Goal: Find specific fact: Find specific fact

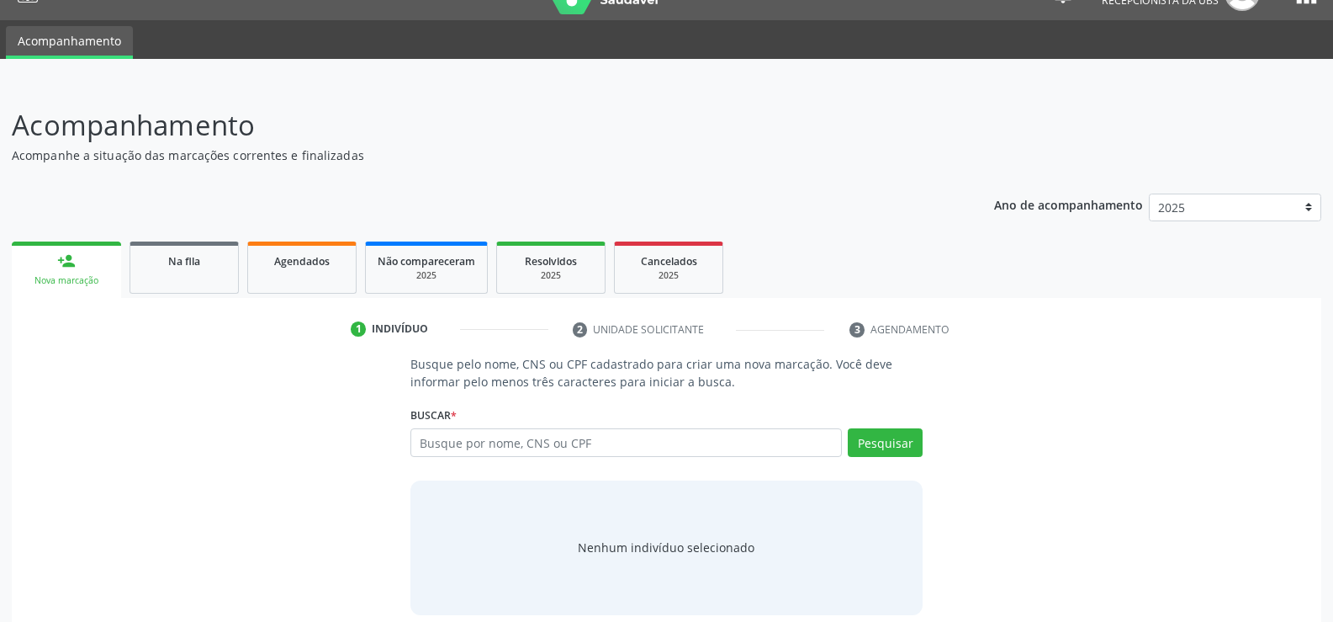
scroll to position [50, 0]
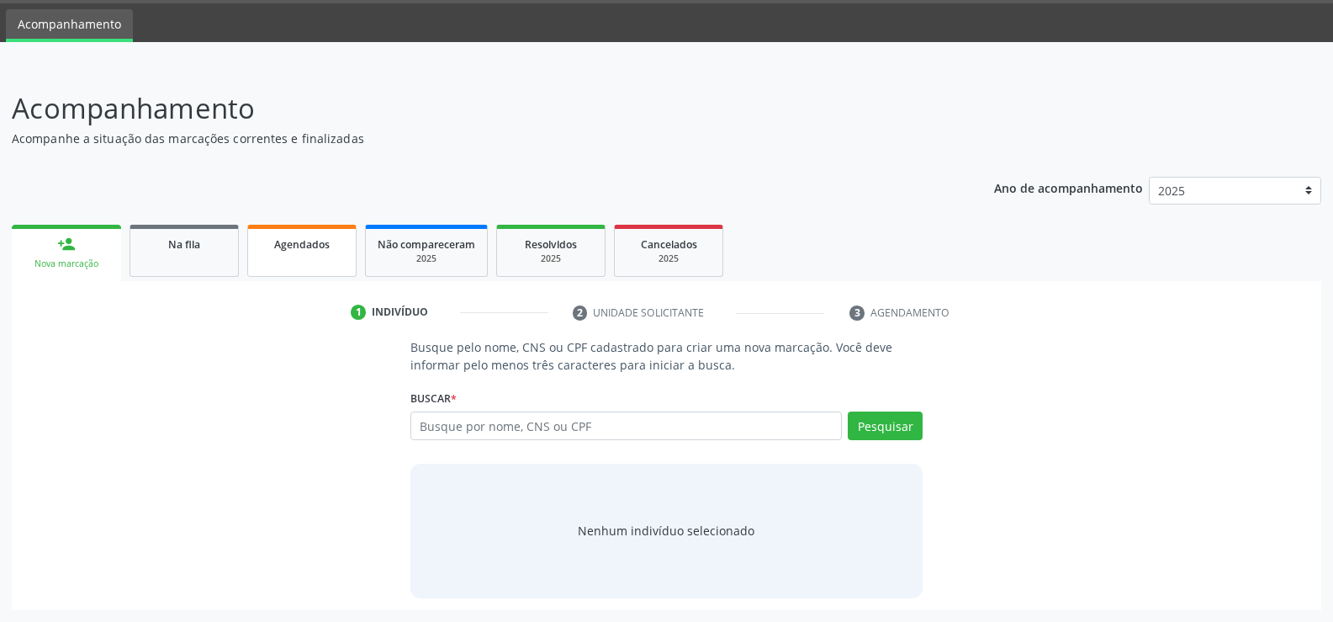
click at [297, 245] on span "Agendados" at bounding box center [302, 244] width 56 height 14
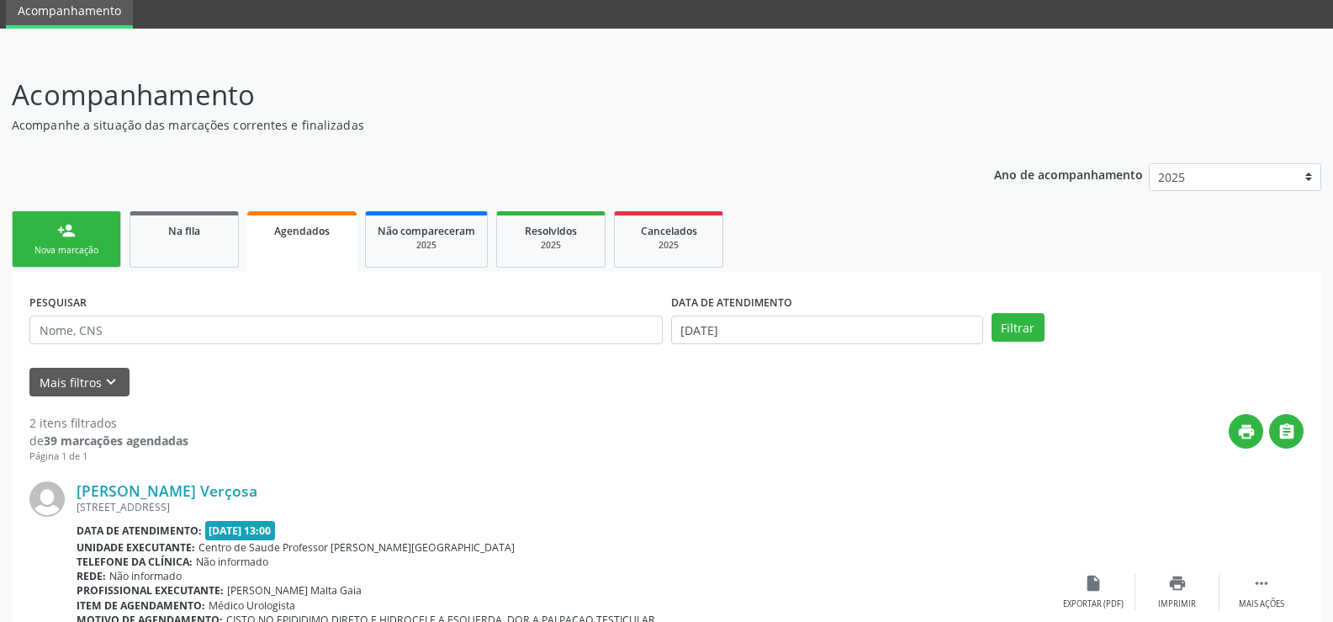
scroll to position [28, 0]
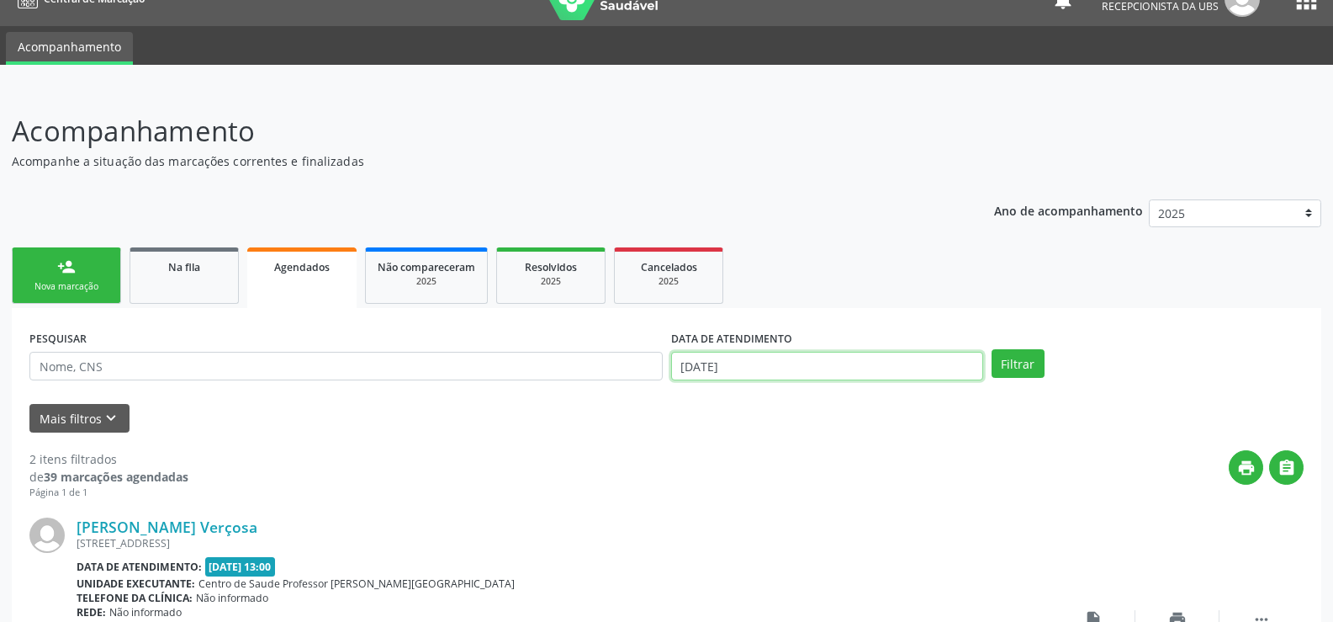
click at [843, 372] on input "[DATE]" at bounding box center [827, 366] width 312 height 29
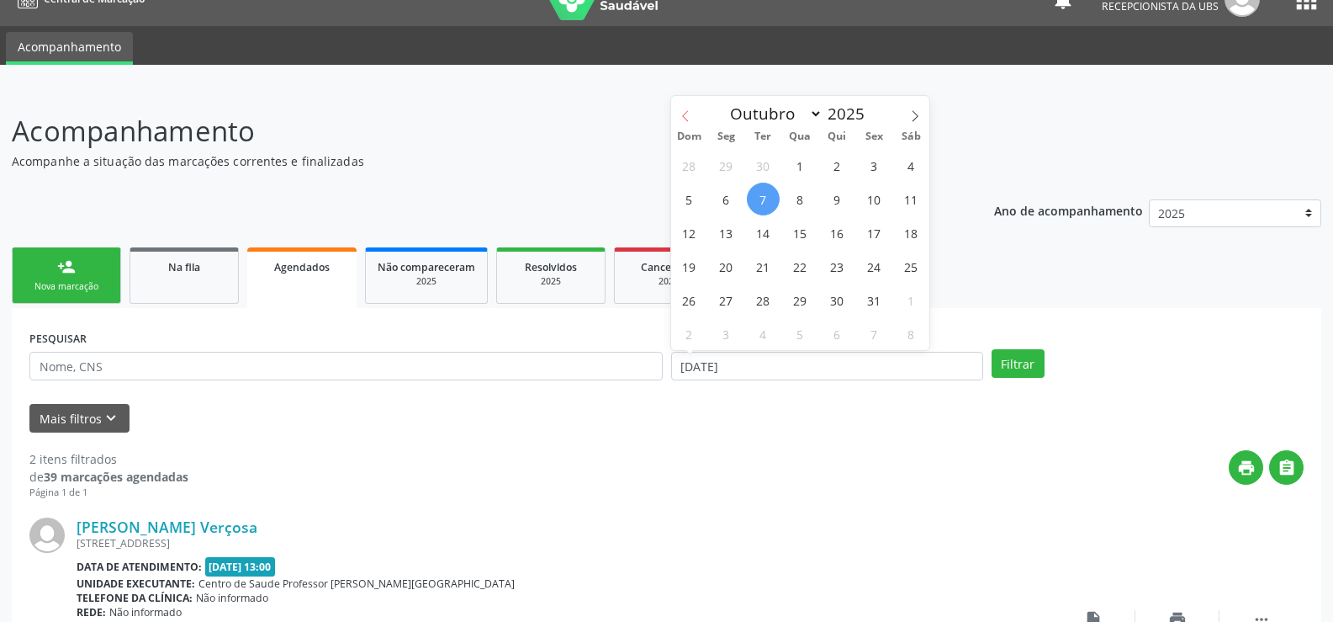
click at [685, 115] on icon at bounding box center [686, 116] width 12 height 12
click at [685, 118] on icon at bounding box center [685, 115] width 6 height 11
select select "7"
click at [876, 155] on span "1" at bounding box center [874, 165] width 33 height 33
type input "[DATE]"
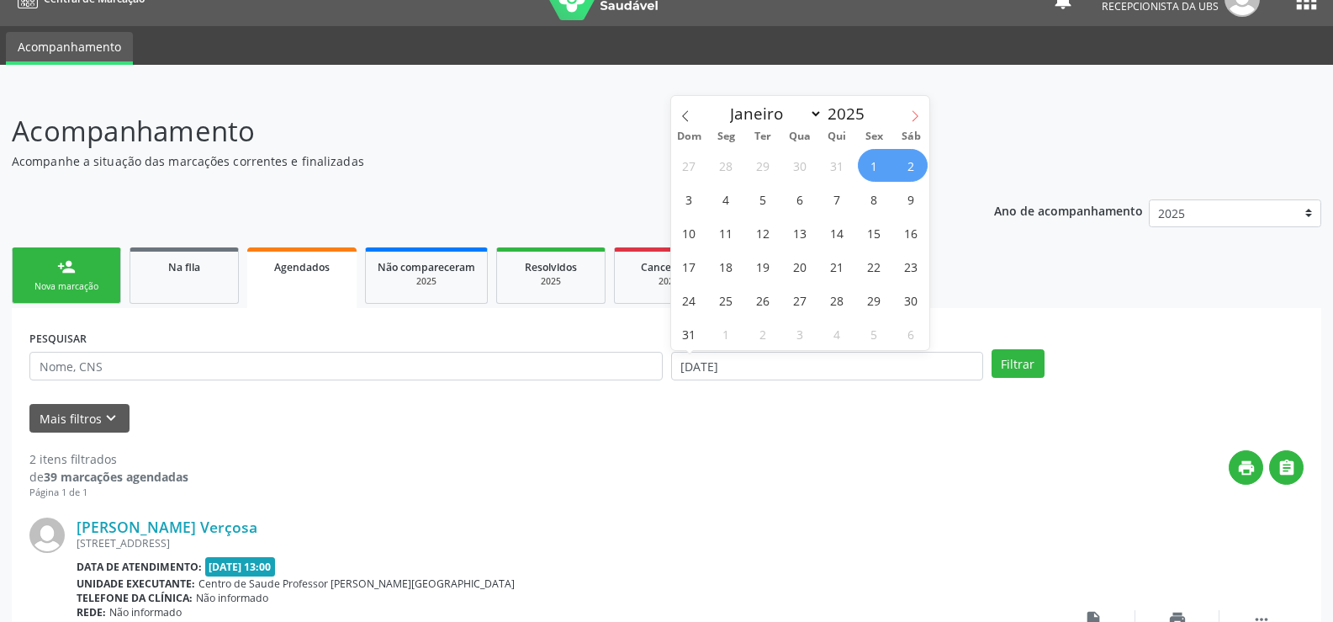
click at [921, 118] on icon at bounding box center [915, 116] width 12 height 12
select select "8"
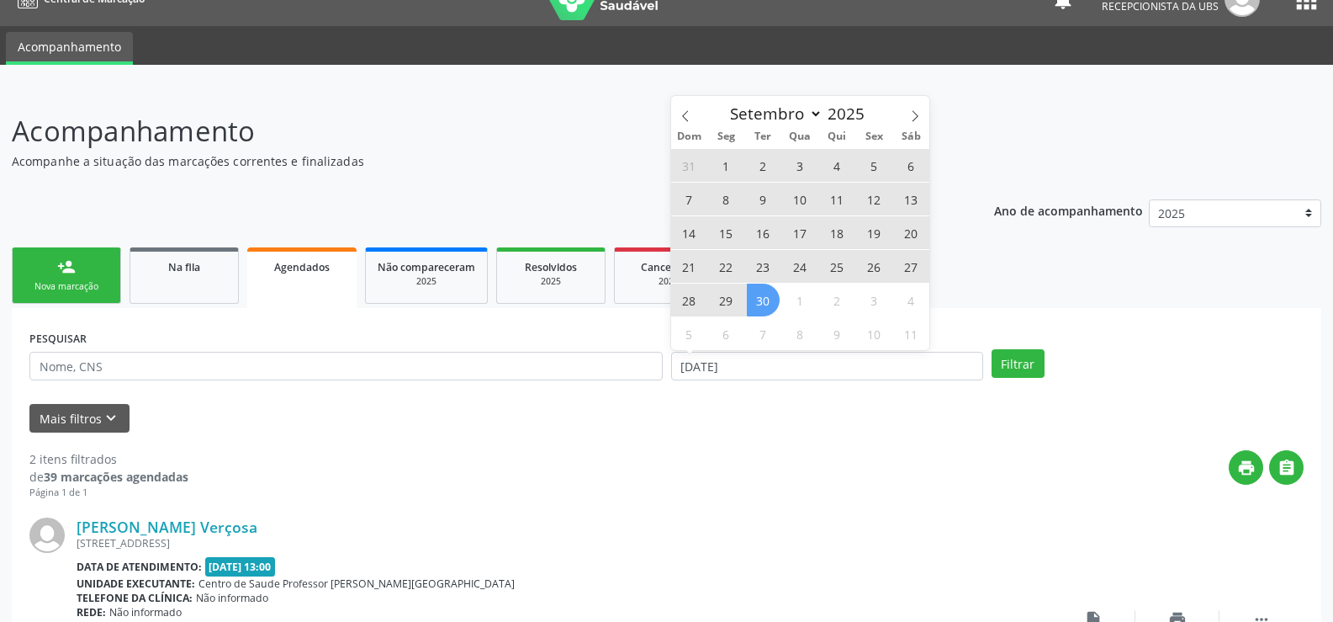
click at [764, 310] on span "30" at bounding box center [763, 299] width 33 height 33
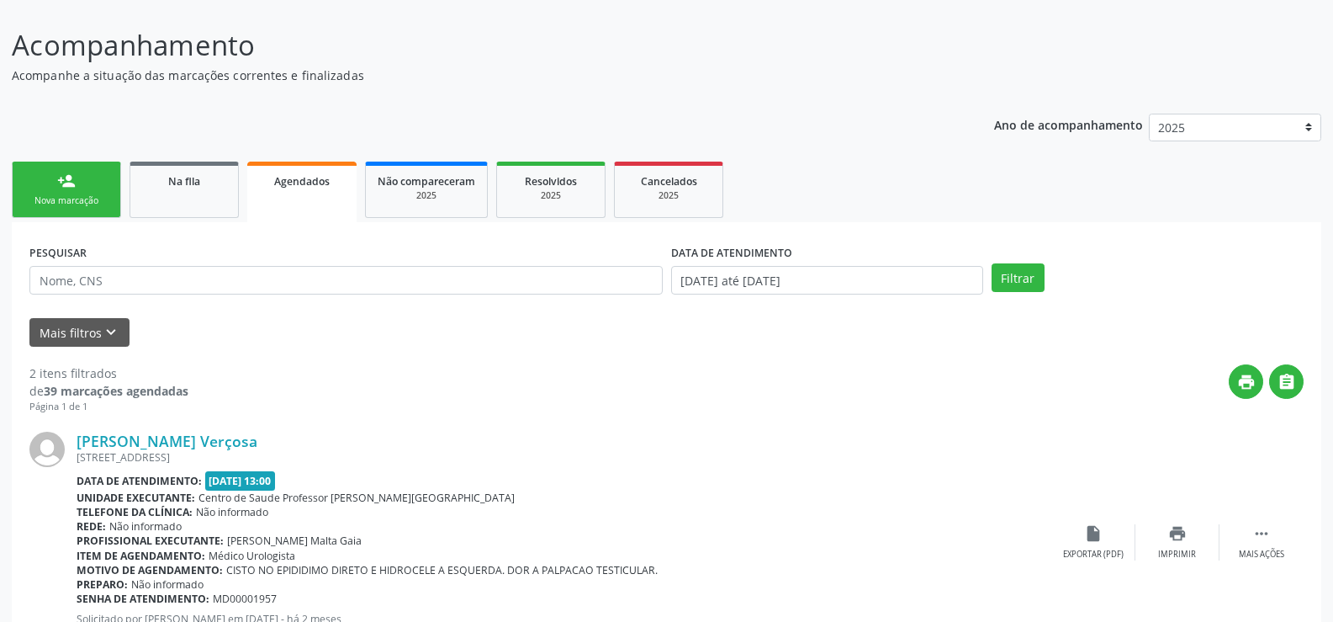
scroll to position [196, 0]
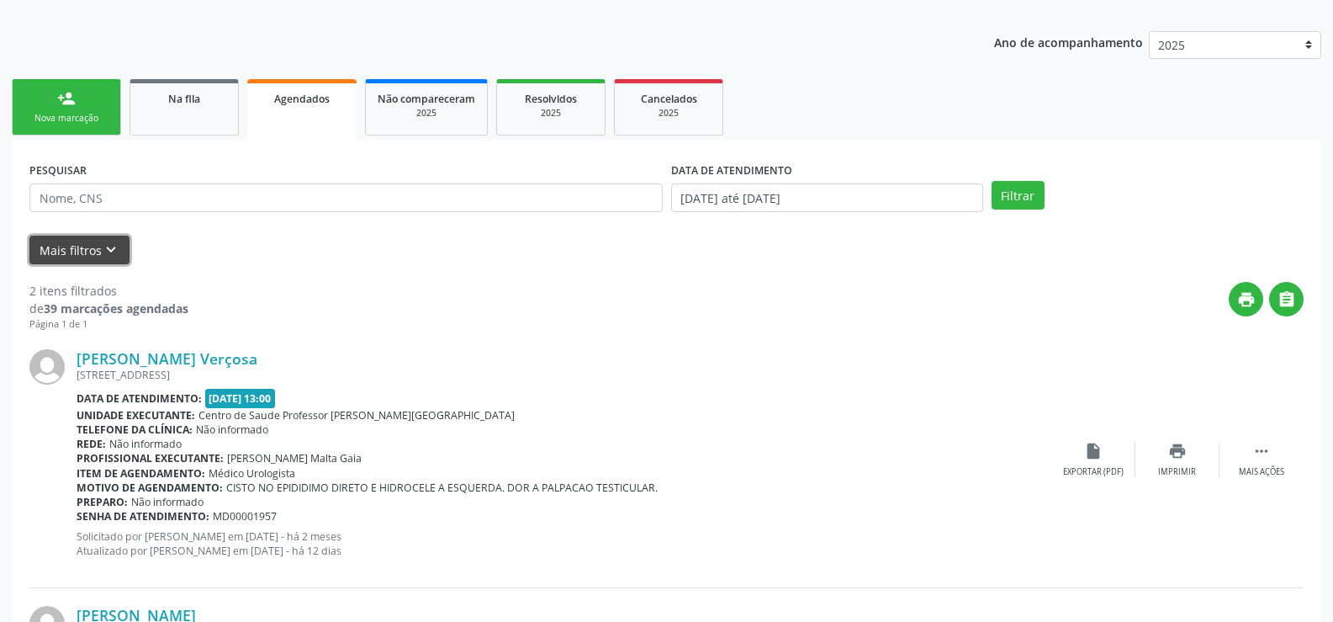
click at [75, 247] on button "Mais filtros keyboard_arrow_down" at bounding box center [79, 250] width 100 height 29
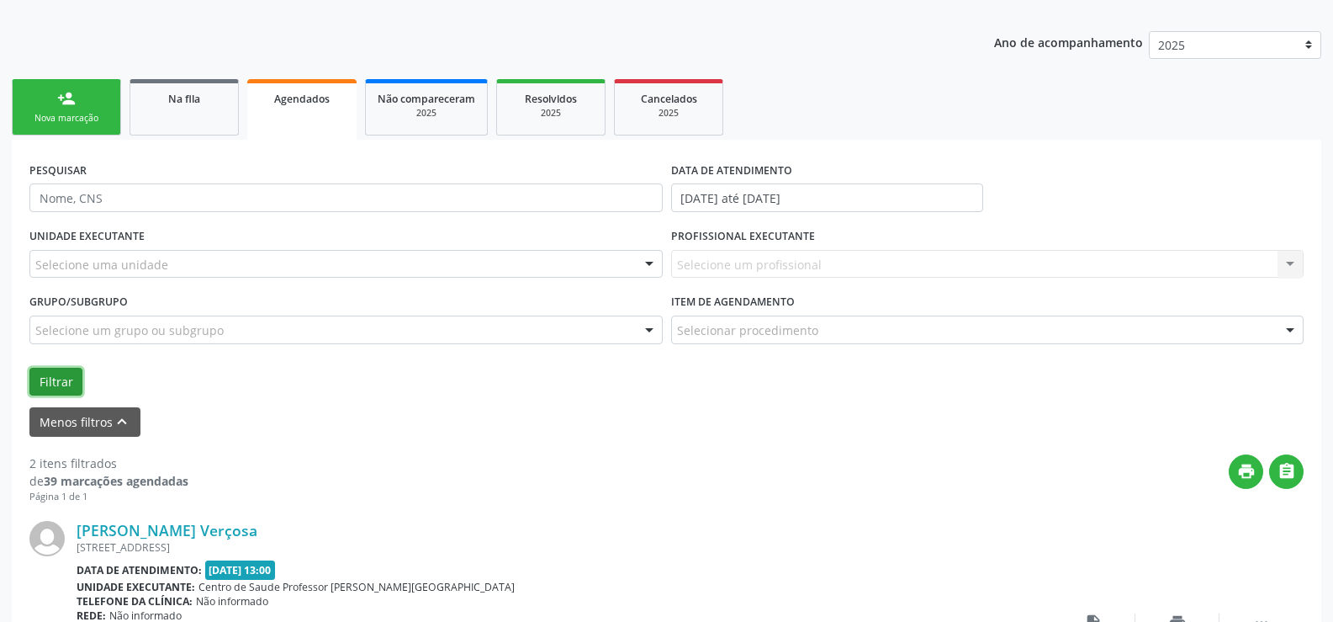
click at [45, 388] on button "Filtrar" at bounding box center [55, 382] width 53 height 29
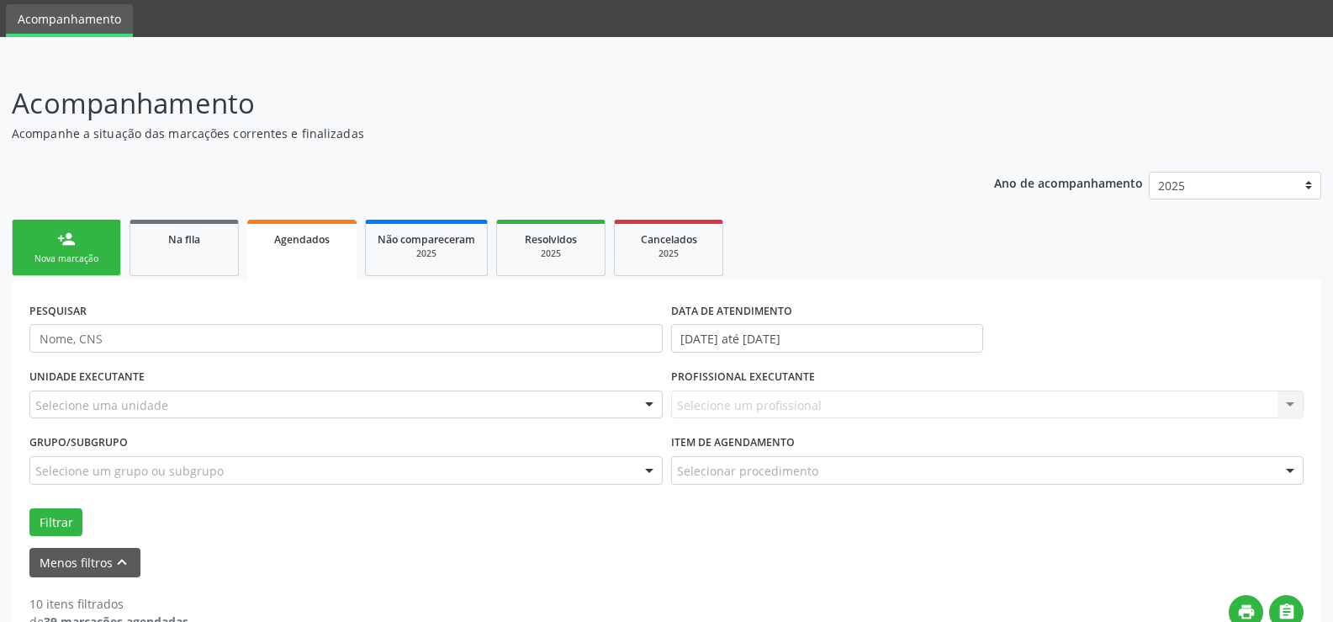
scroll to position [0, 0]
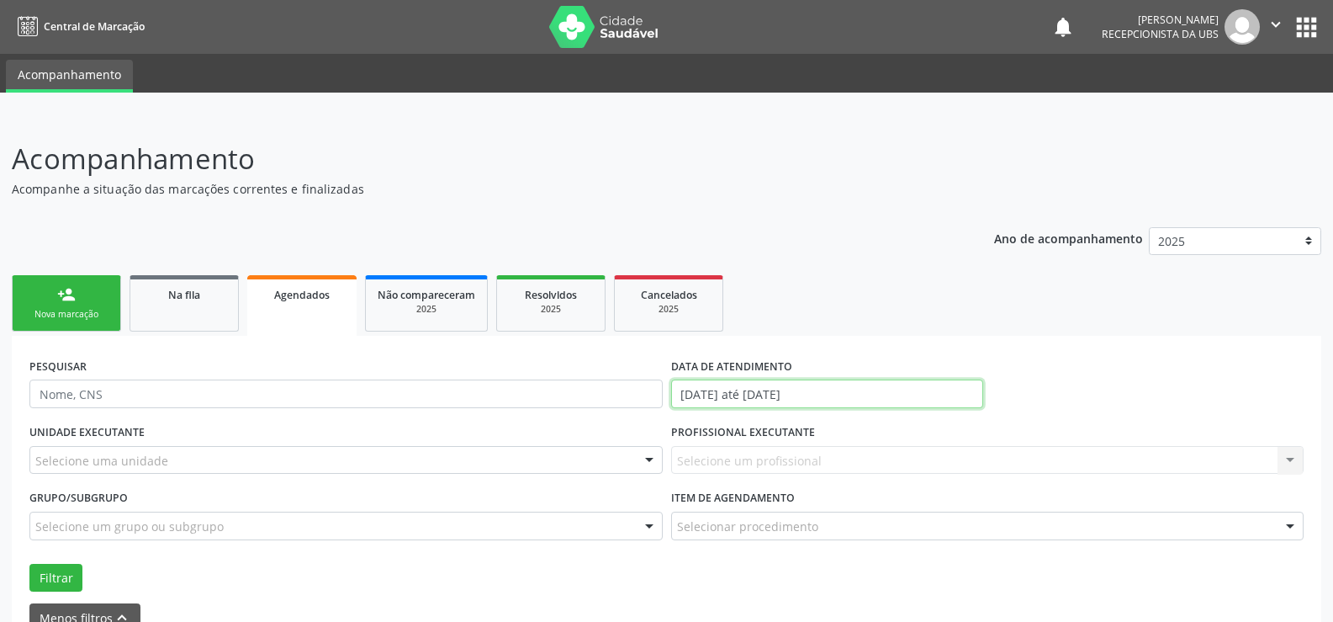
click at [914, 400] on input "[DATE] até [DATE]" at bounding box center [827, 393] width 312 height 29
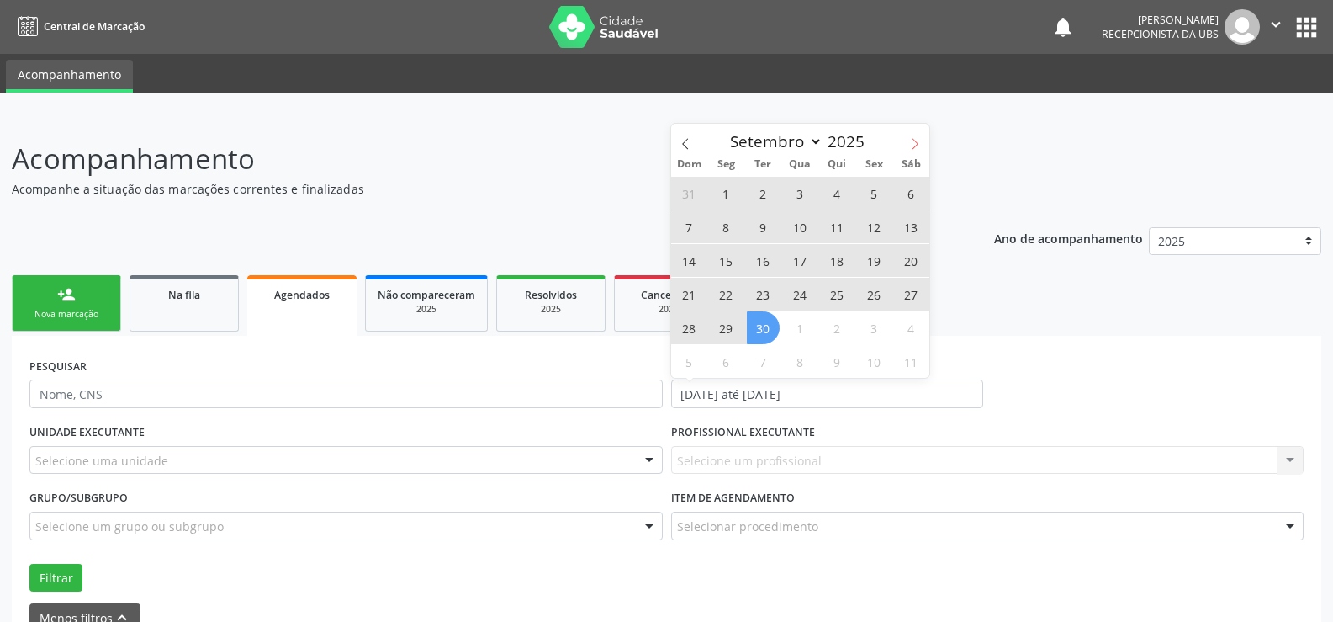
click at [922, 146] on span at bounding box center [915, 138] width 29 height 29
select select "9"
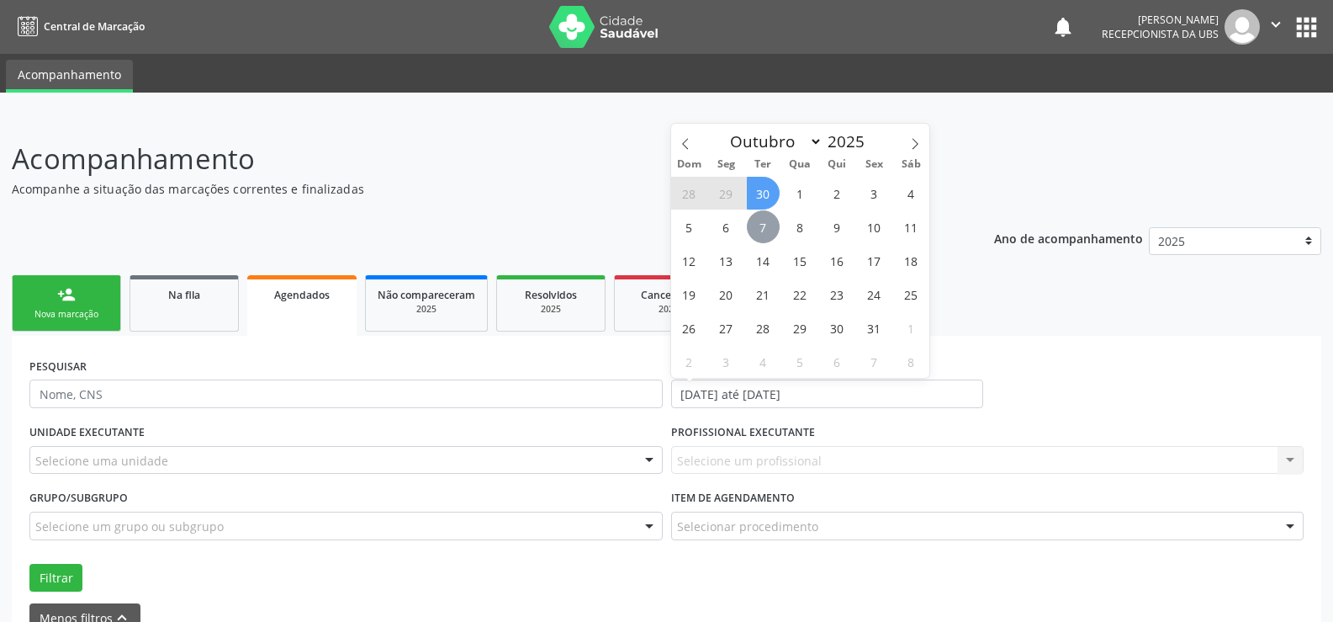
click at [765, 227] on span "7" at bounding box center [763, 226] width 33 height 33
type input "[DATE]"
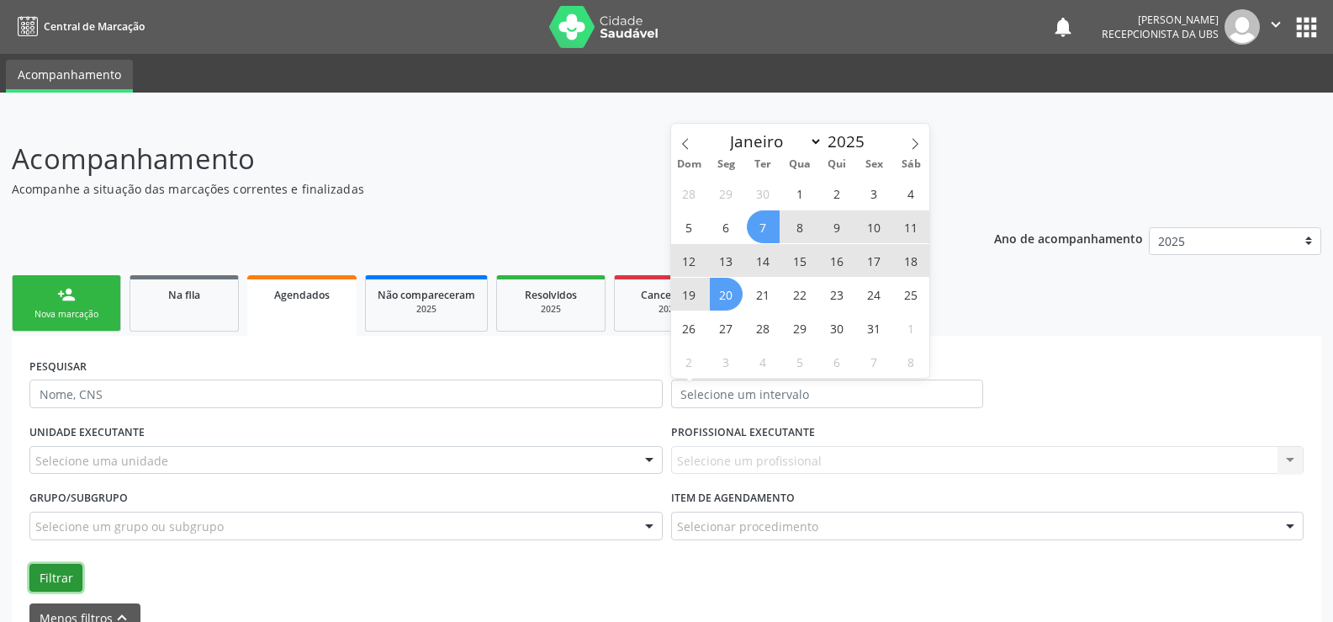
click at [63, 568] on button "Filtrar" at bounding box center [55, 578] width 53 height 29
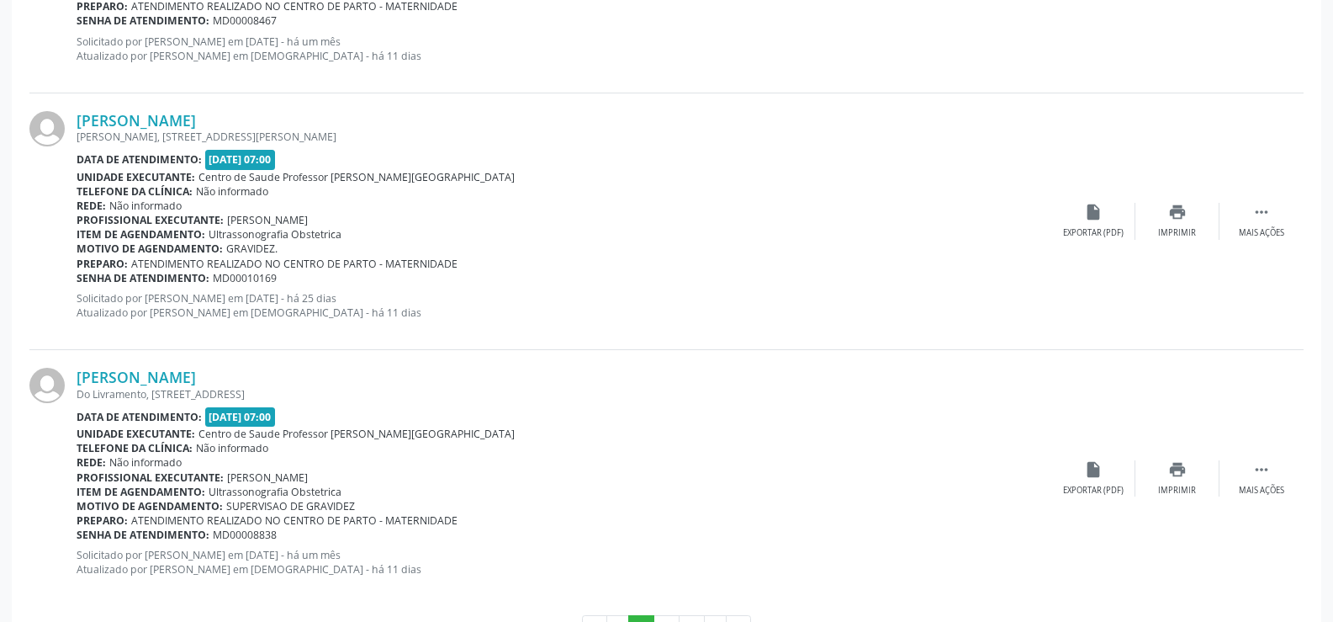
scroll to position [4028, 0]
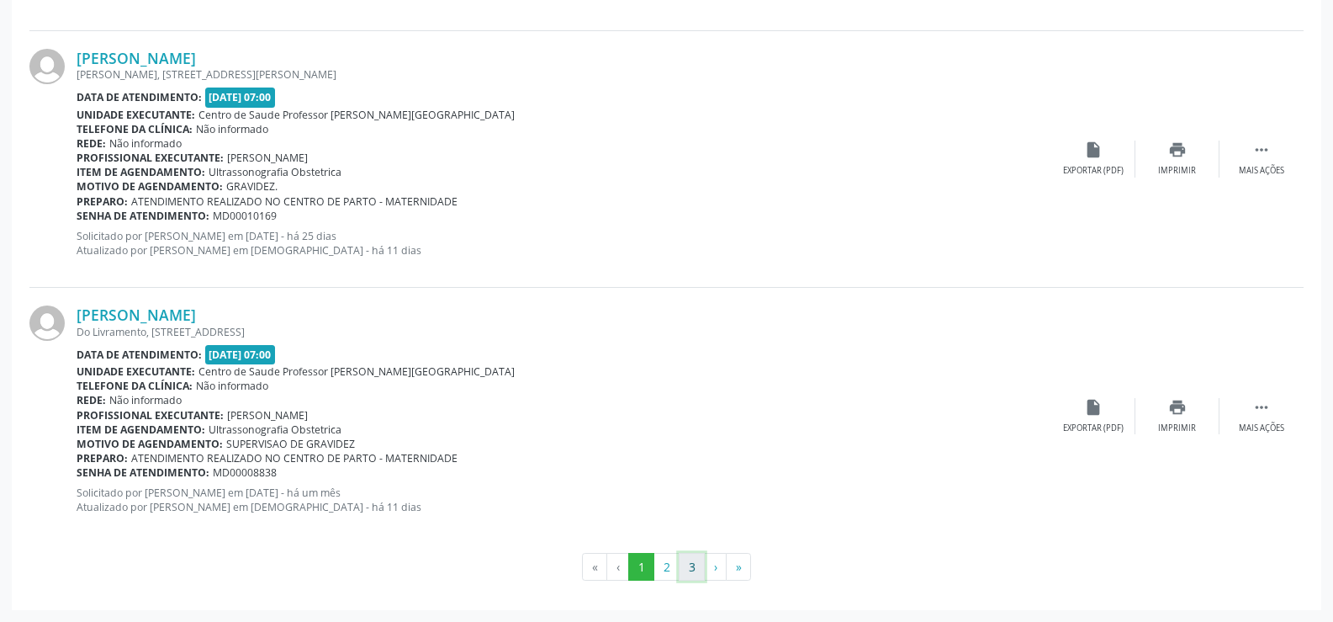
click at [692, 568] on button "3" at bounding box center [692, 567] width 26 height 29
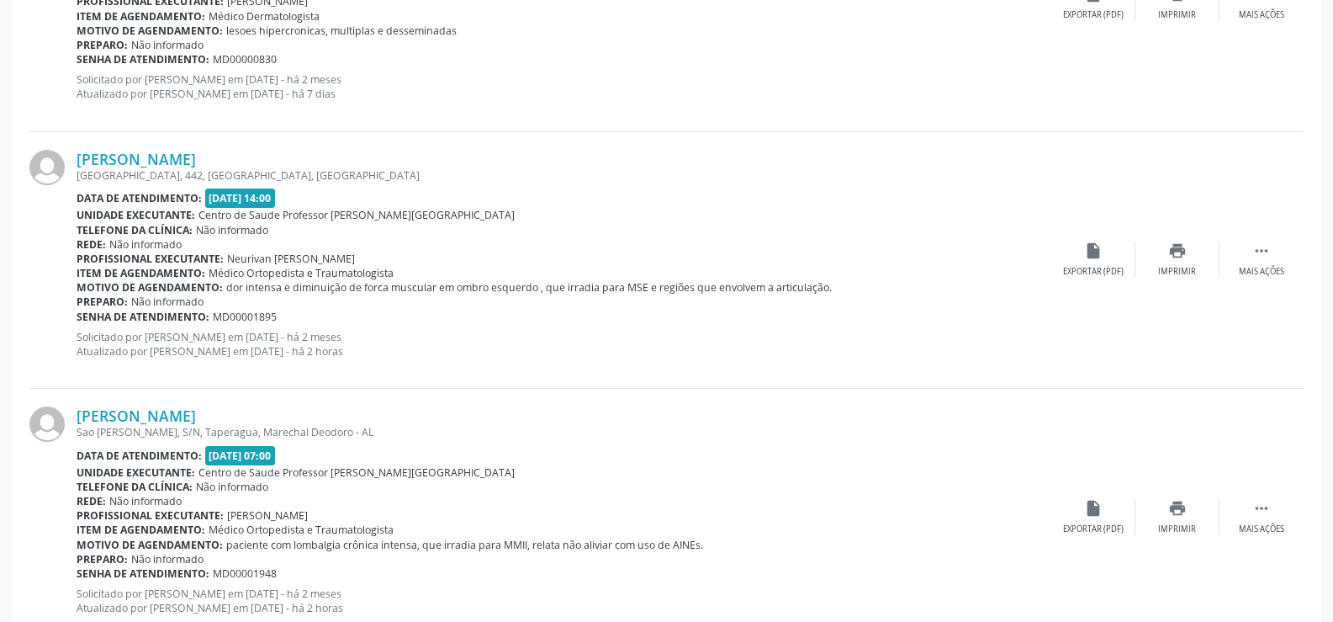
scroll to position [1881, 0]
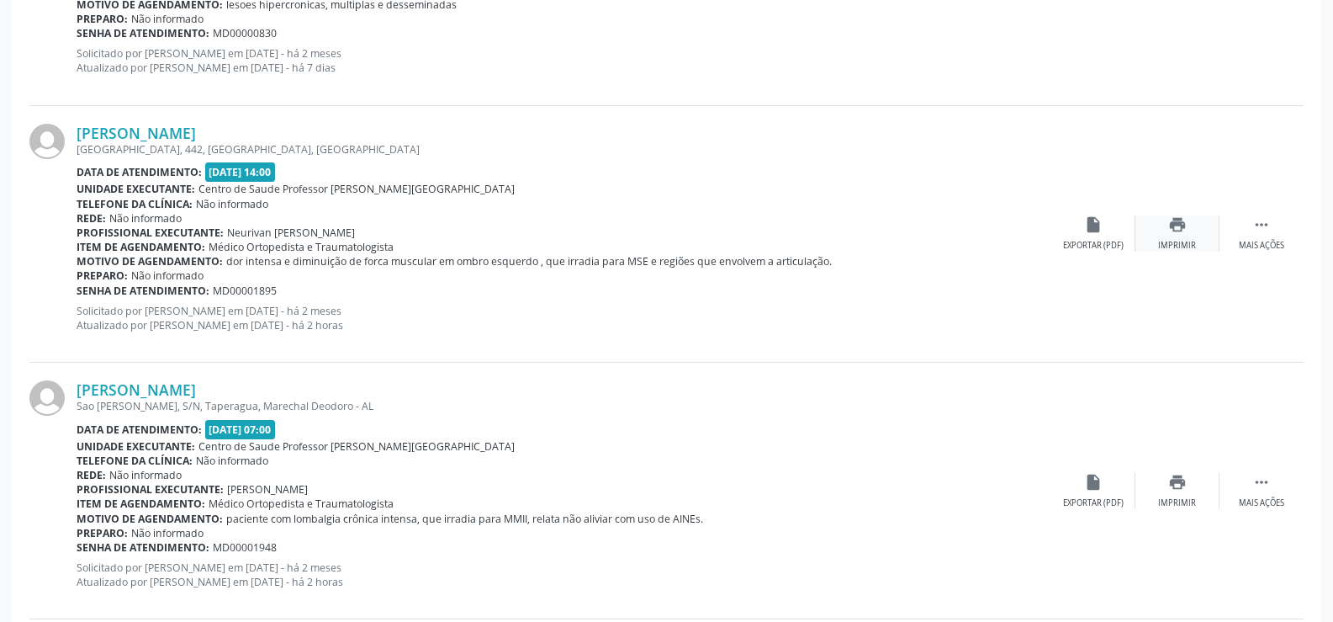
click at [1167, 227] on div "print Imprimir" at bounding box center [1177, 233] width 84 height 36
click at [148, 126] on link "[PERSON_NAME]" at bounding box center [136, 133] width 119 height 19
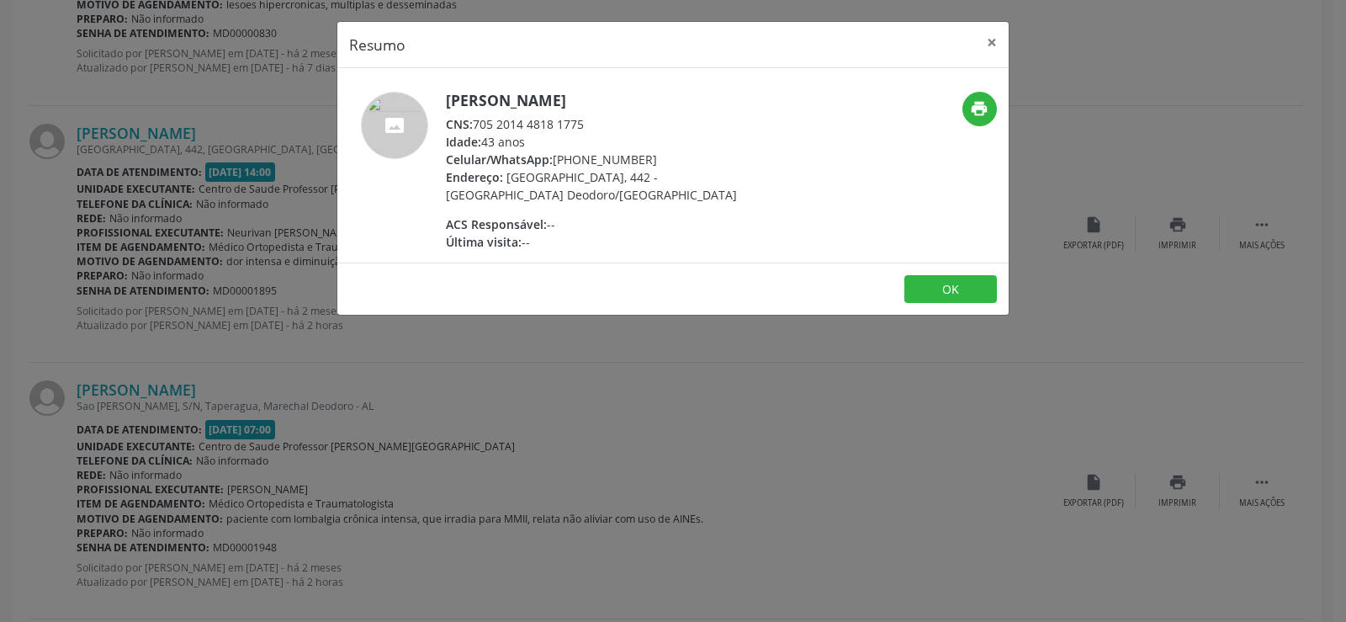
drag, startPoint x: 476, startPoint y: 127, endPoint x: 599, endPoint y: 127, distance: 122.8
click at [599, 127] on div "CNS: 705 2014 4818 1775" at bounding box center [609, 124] width 327 height 18
copy div "705 2014 4818 1775"
click at [994, 46] on button "×" at bounding box center [992, 42] width 34 height 41
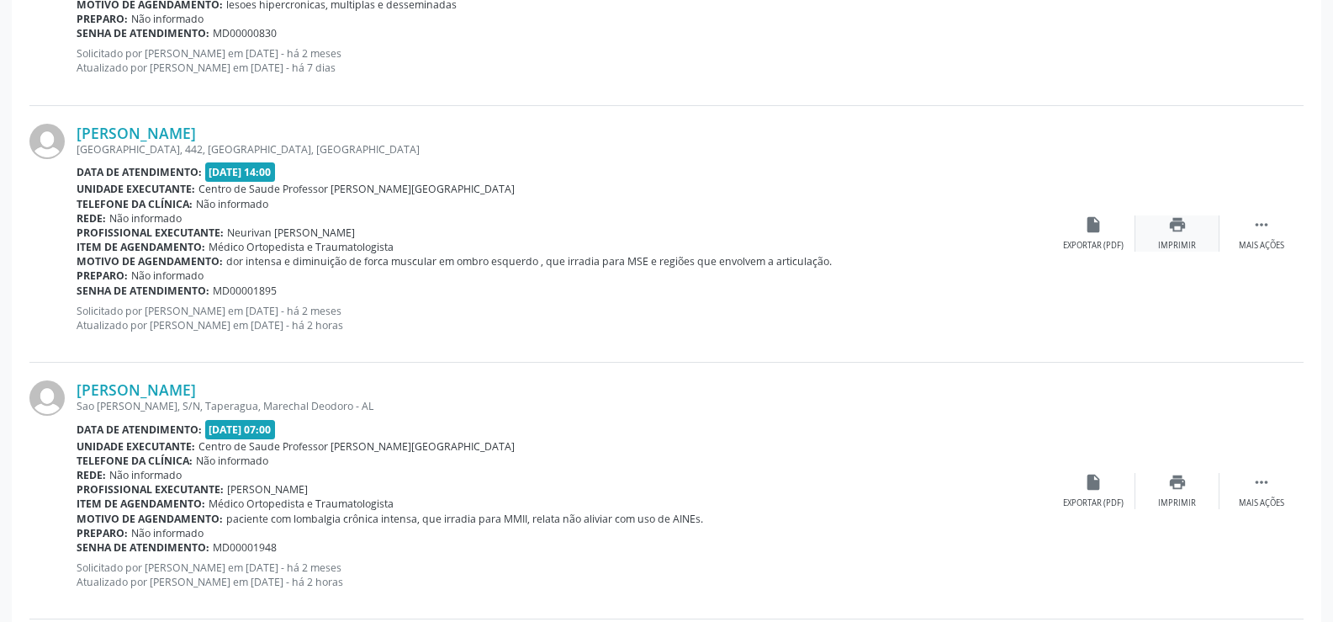
click at [1175, 234] on icon "print" at bounding box center [1177, 224] width 19 height 19
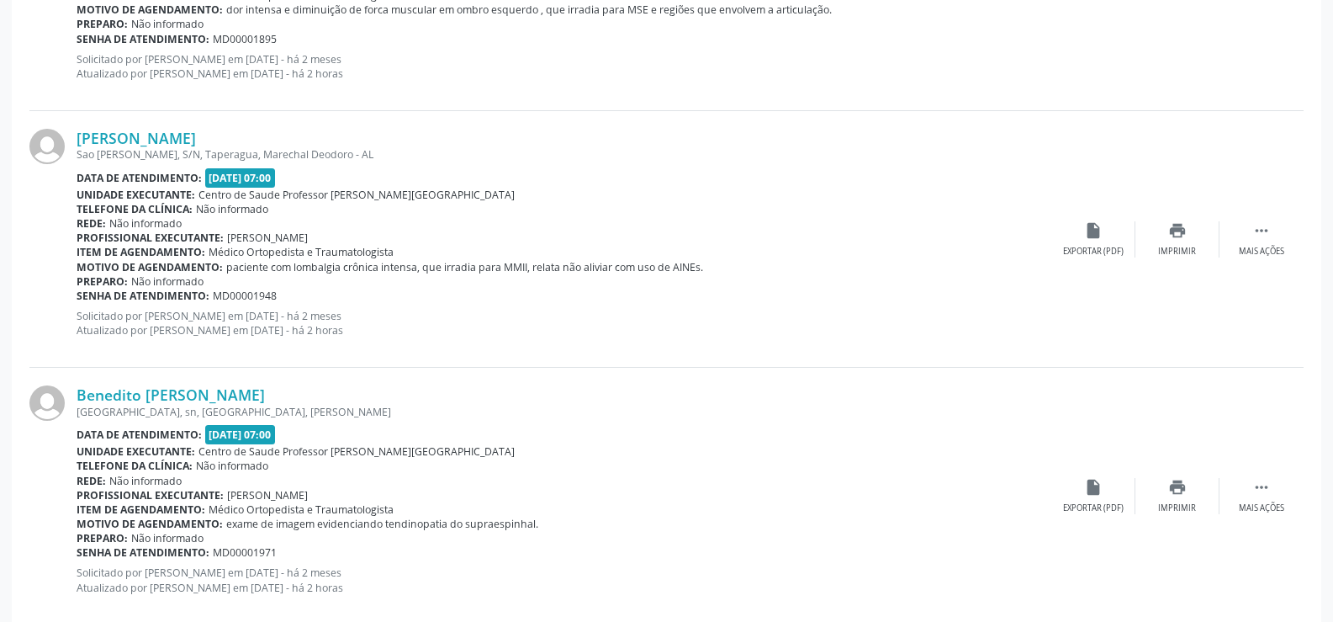
scroll to position [2133, 0]
click at [164, 140] on link "[PERSON_NAME]" at bounding box center [136, 137] width 119 height 19
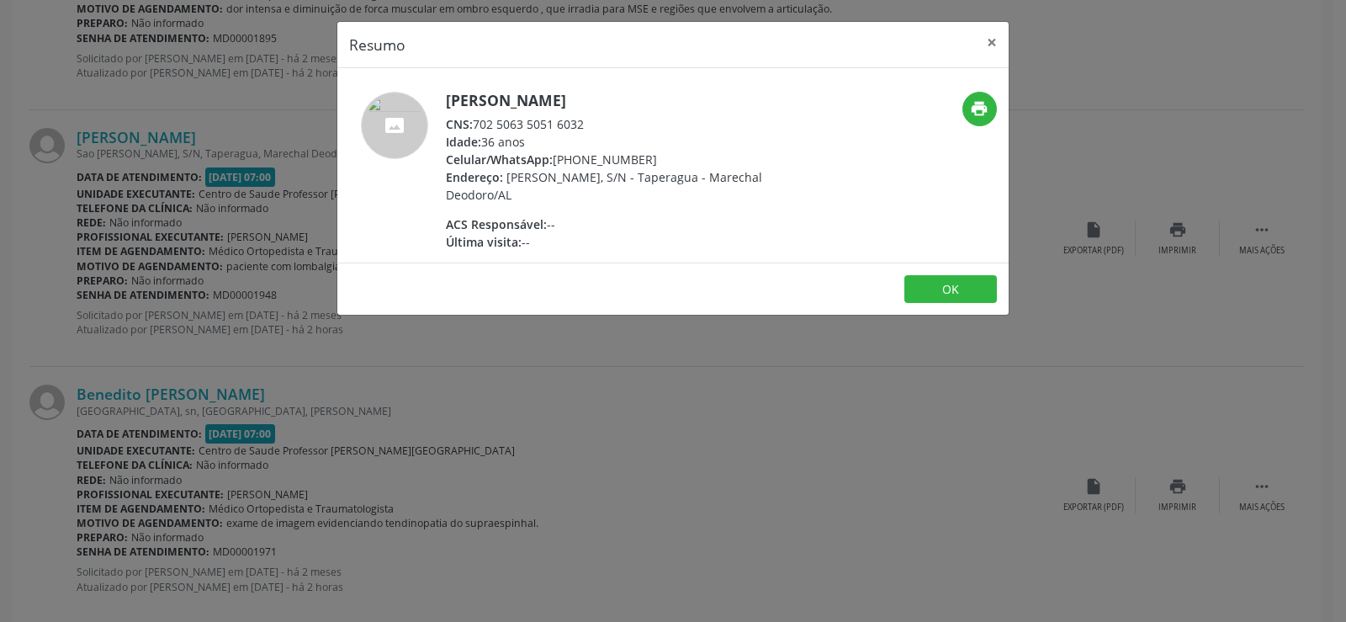
drag, startPoint x: 478, startPoint y: 123, endPoint x: 614, endPoint y: 132, distance: 136.6
click at [614, 132] on div "[PERSON_NAME] CNS: 702 5063 5051 6032 Idade: 36 anos Celular/WhatsApp: [PHONE_N…" at bounding box center [609, 171] width 327 height 159
click at [604, 133] on div "Idade: 36 anos" at bounding box center [609, 142] width 327 height 18
drag, startPoint x: 478, startPoint y: 124, endPoint x: 614, endPoint y: 130, distance: 136.4
click at [614, 130] on div "CNS: 702 5063 5051 6032" at bounding box center [609, 124] width 327 height 18
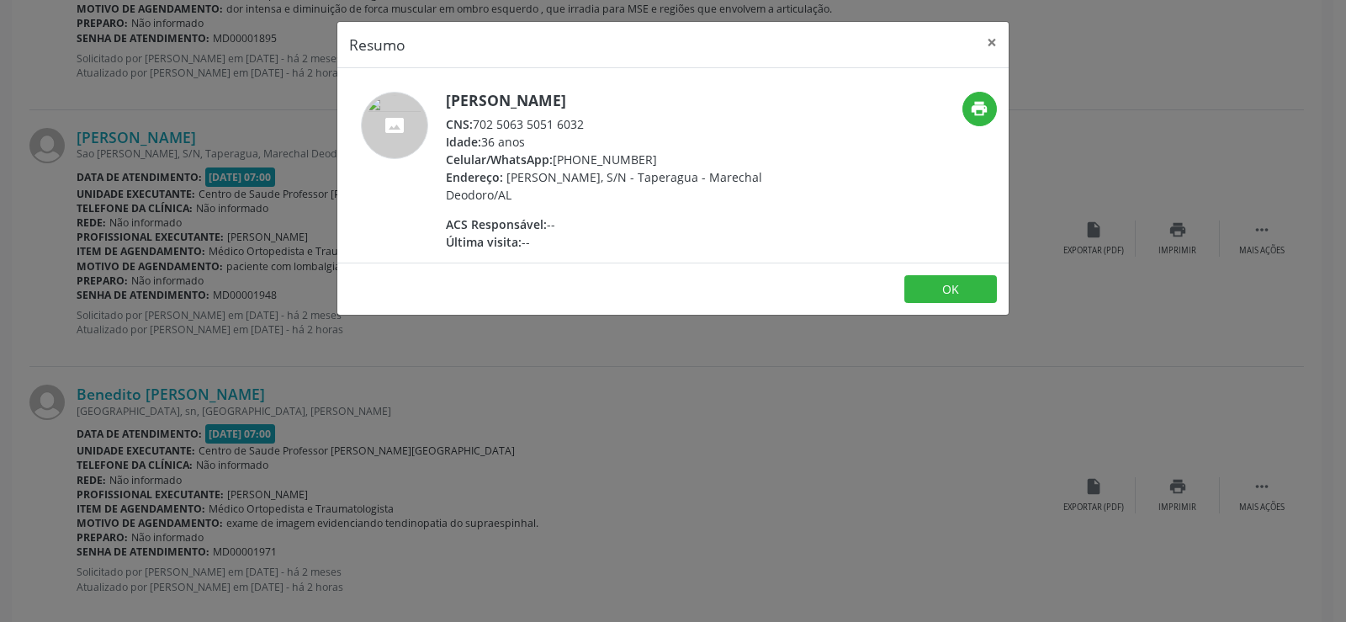
copy div "702 5063 5051 6032"
click at [997, 33] on button "×" at bounding box center [992, 42] width 34 height 41
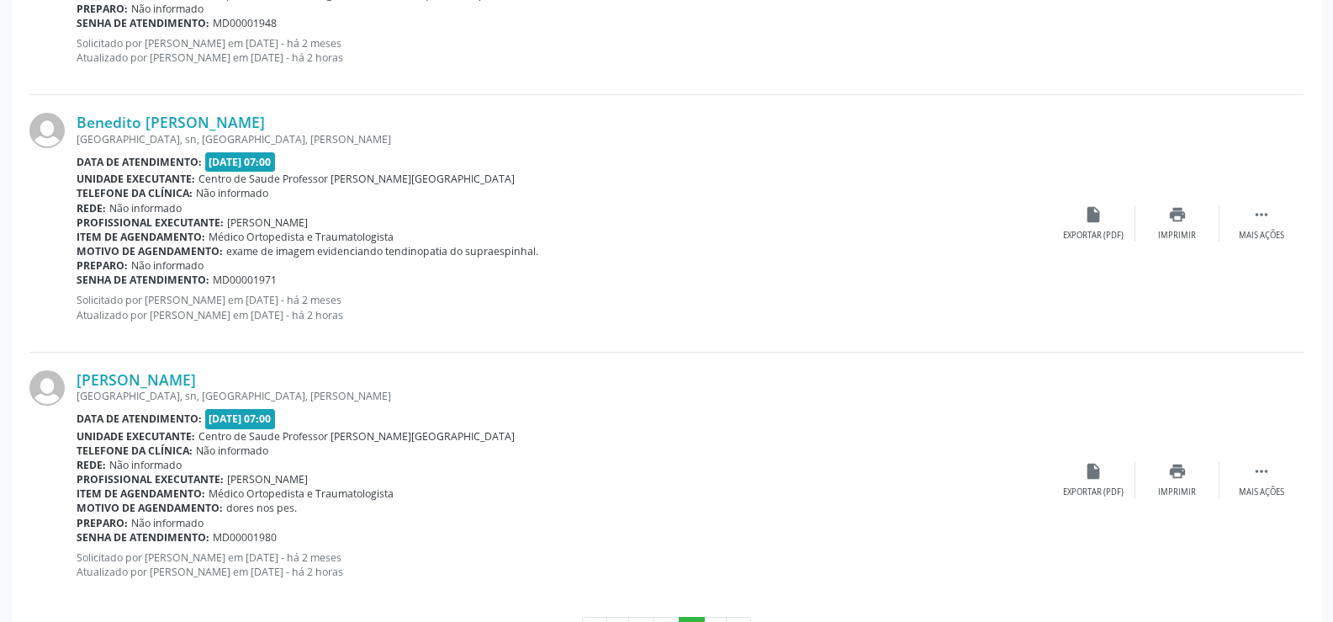
scroll to position [2385, 0]
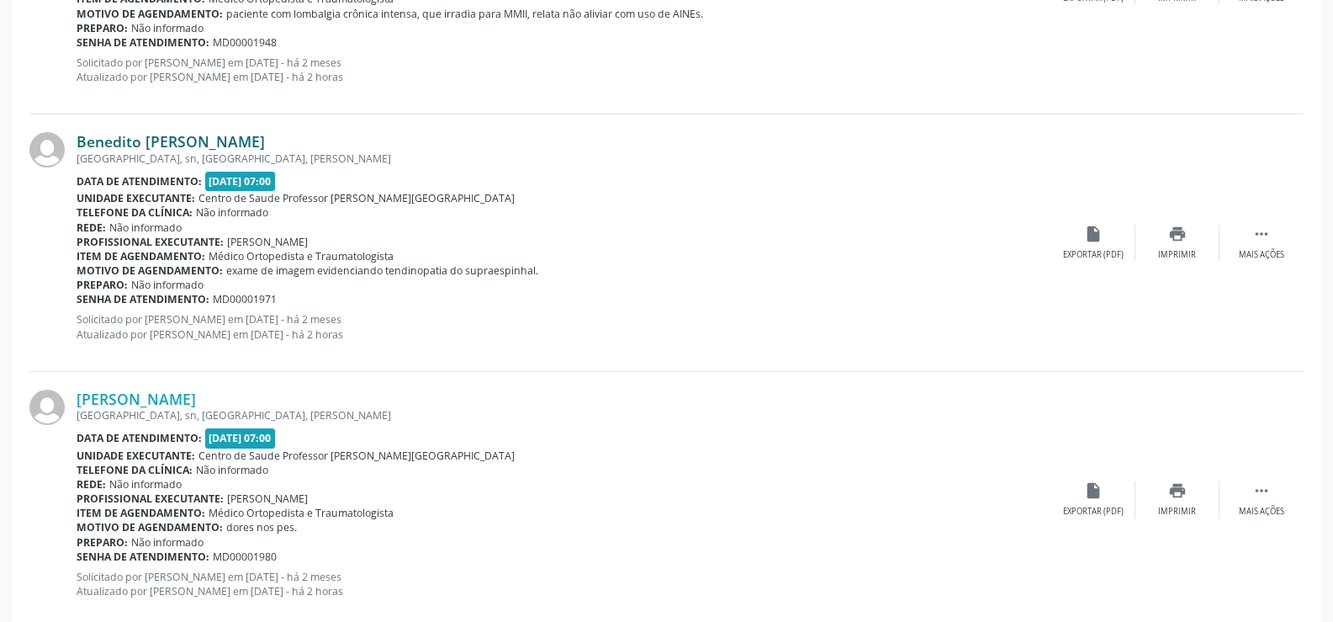
click at [152, 140] on link "Benedito [PERSON_NAME]" at bounding box center [171, 141] width 188 height 19
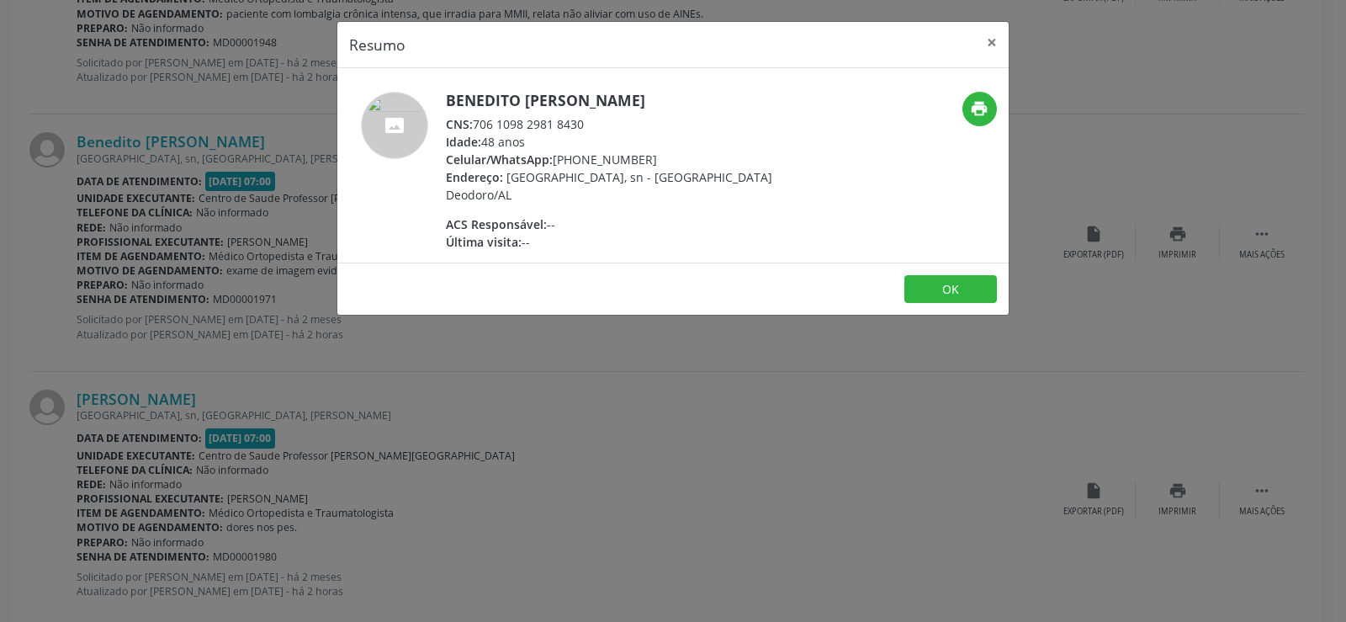
drag, startPoint x: 474, startPoint y: 125, endPoint x: 596, endPoint y: 126, distance: 121.1
click at [596, 126] on div "CNS: 706 1098 2981 8430" at bounding box center [609, 124] width 327 height 18
copy div "706 1098 2981 8430"
click at [993, 43] on button "×" at bounding box center [992, 42] width 34 height 41
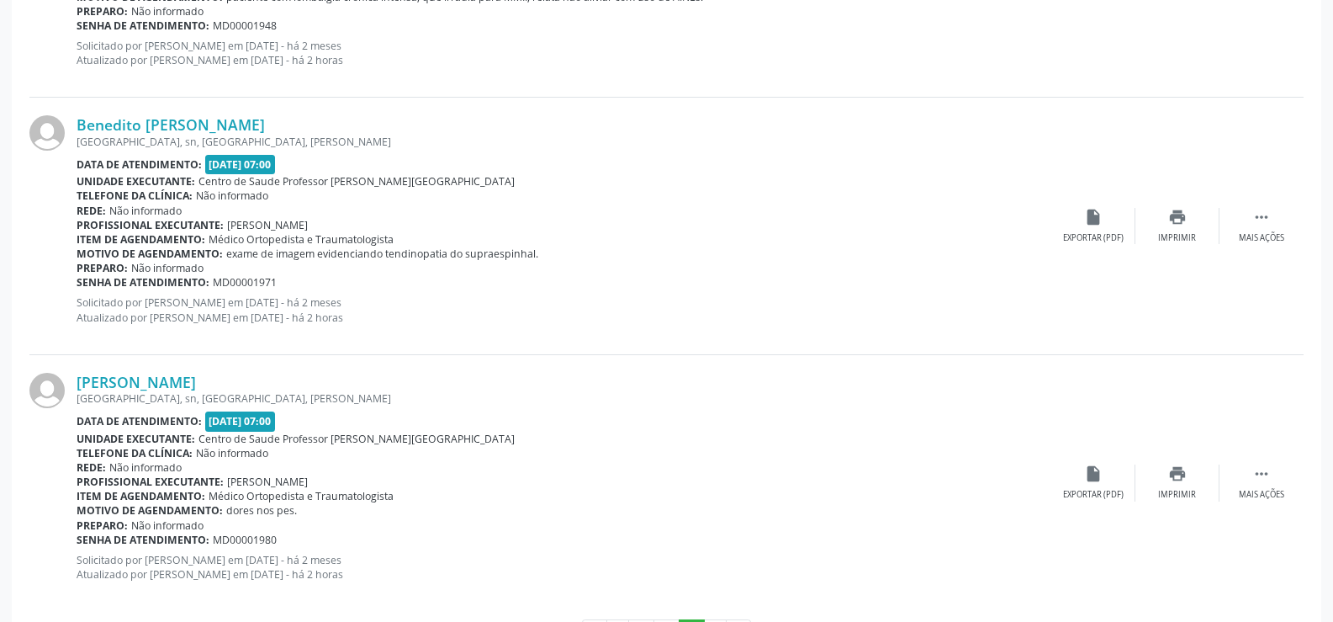
scroll to position [2133, 0]
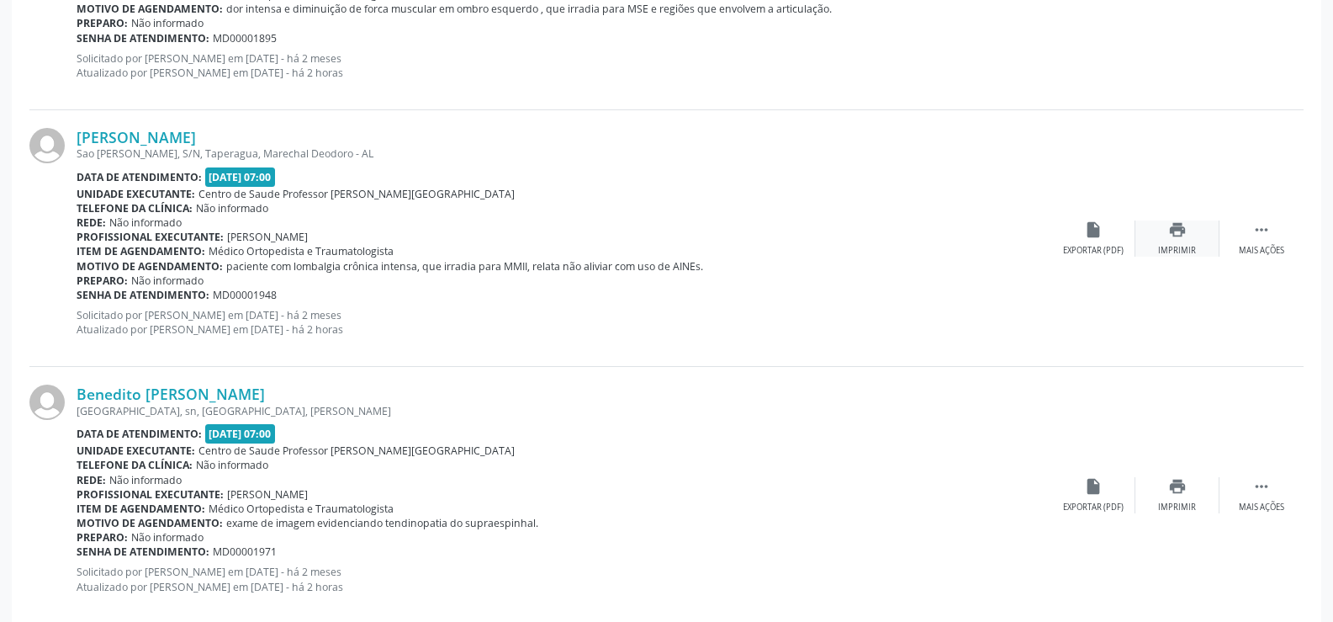
click at [1182, 245] on div "Imprimir" at bounding box center [1177, 251] width 38 height 12
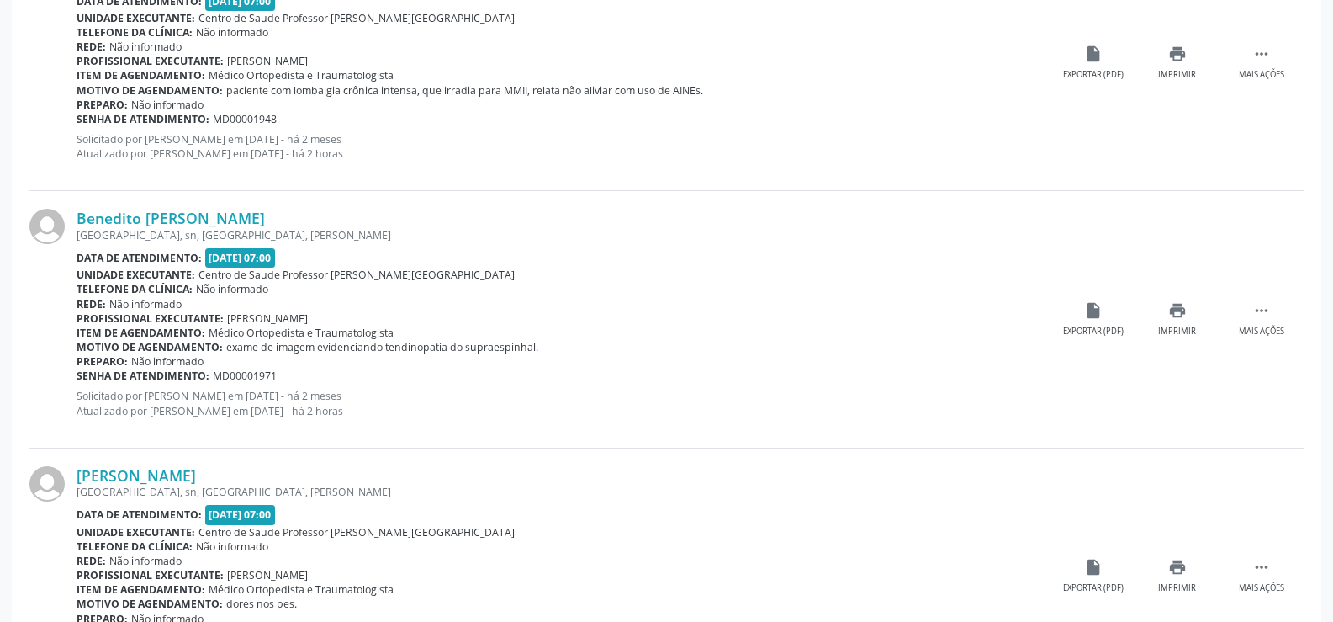
scroll to position [2470, 0]
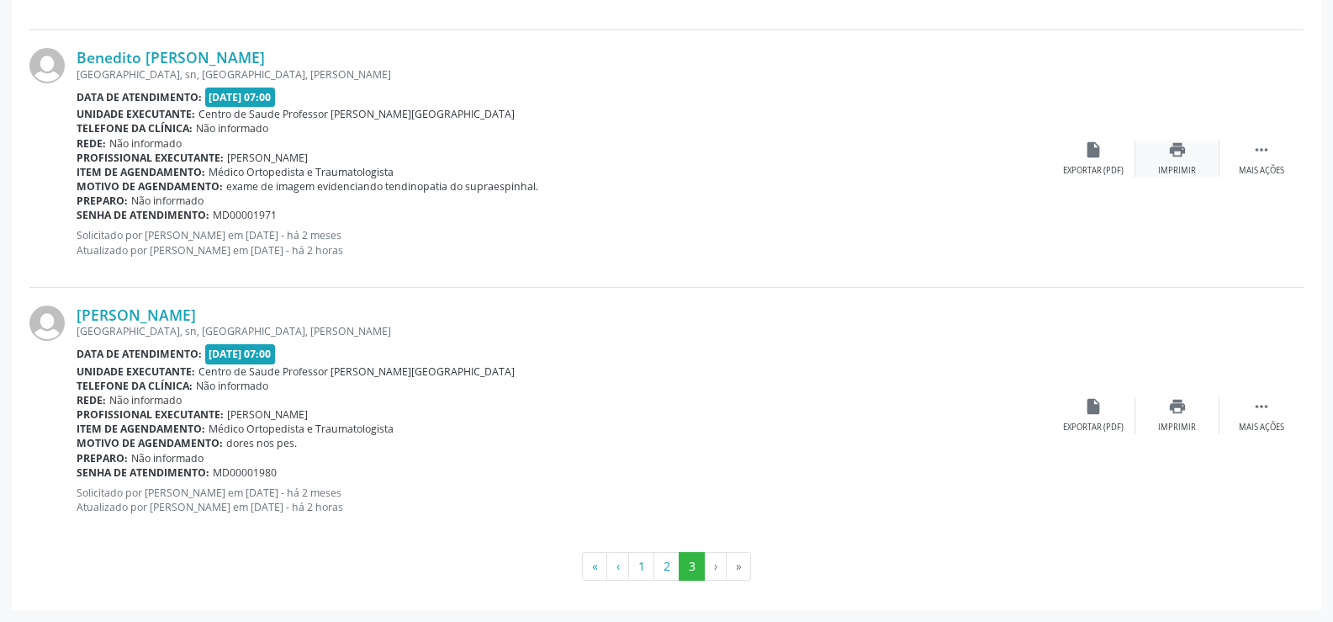
click at [1186, 173] on div "Imprimir" at bounding box center [1177, 171] width 38 height 12
click at [178, 312] on link "[PERSON_NAME]" at bounding box center [136, 314] width 119 height 19
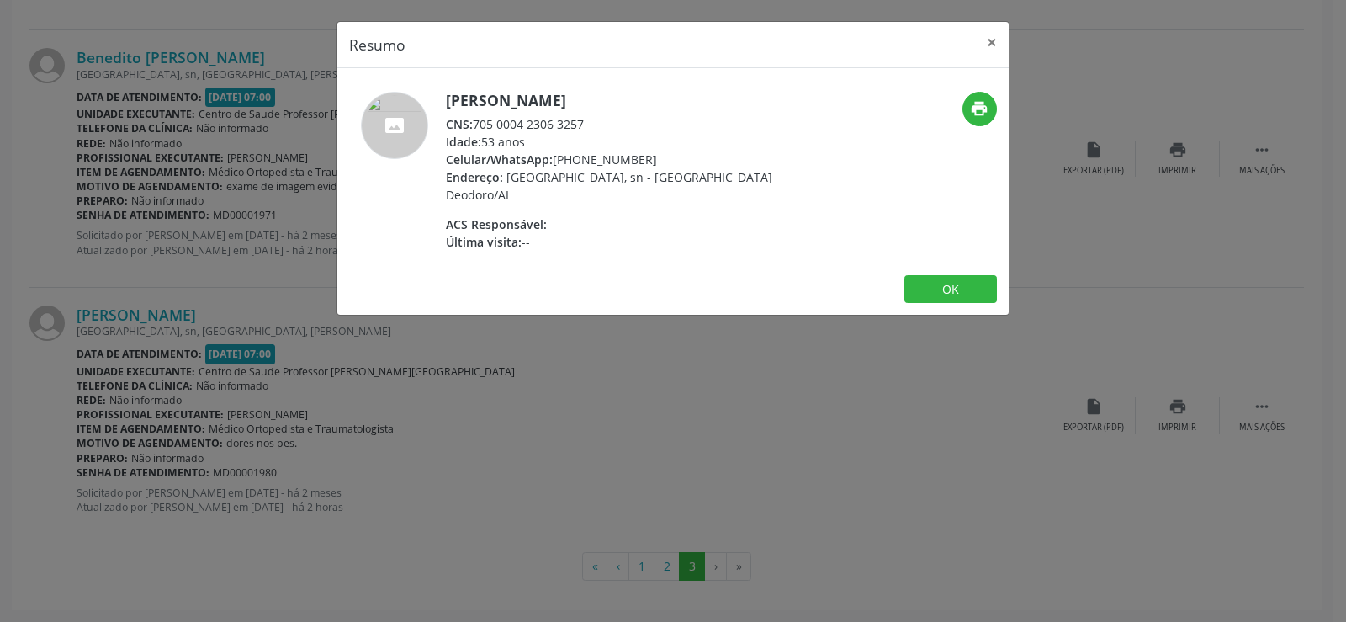
drag, startPoint x: 476, startPoint y: 123, endPoint x: 604, endPoint y: 129, distance: 128.0
click at [604, 129] on div "CNS: 705 0004 2306 3257" at bounding box center [609, 124] width 327 height 18
copy div "705 0004 2306 3257"
click at [996, 37] on button "×" at bounding box center [992, 42] width 34 height 41
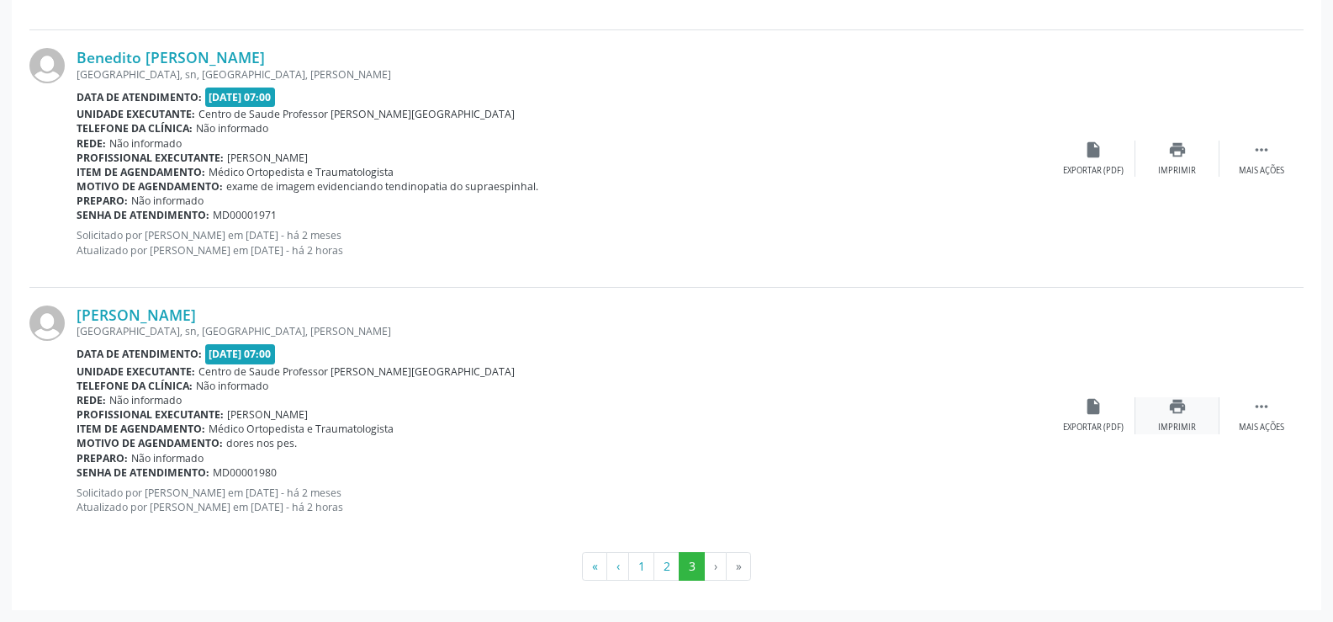
click at [1177, 410] on icon "print" at bounding box center [1177, 406] width 19 height 19
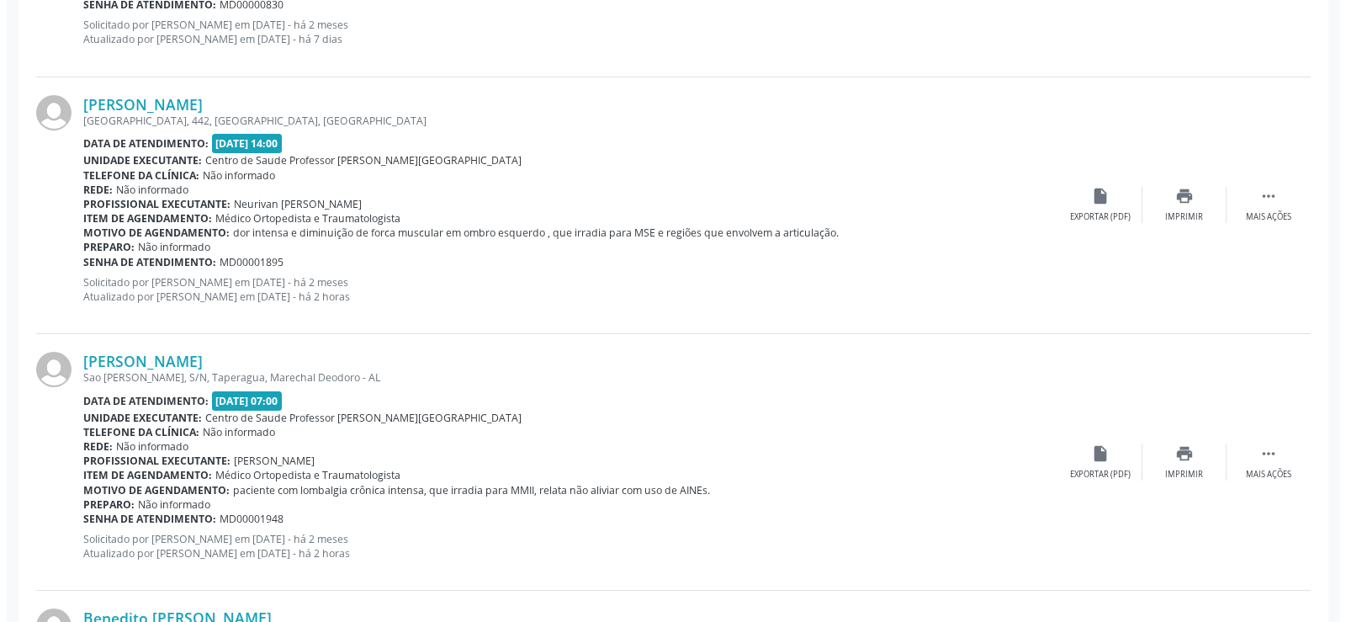
scroll to position [1797, 0]
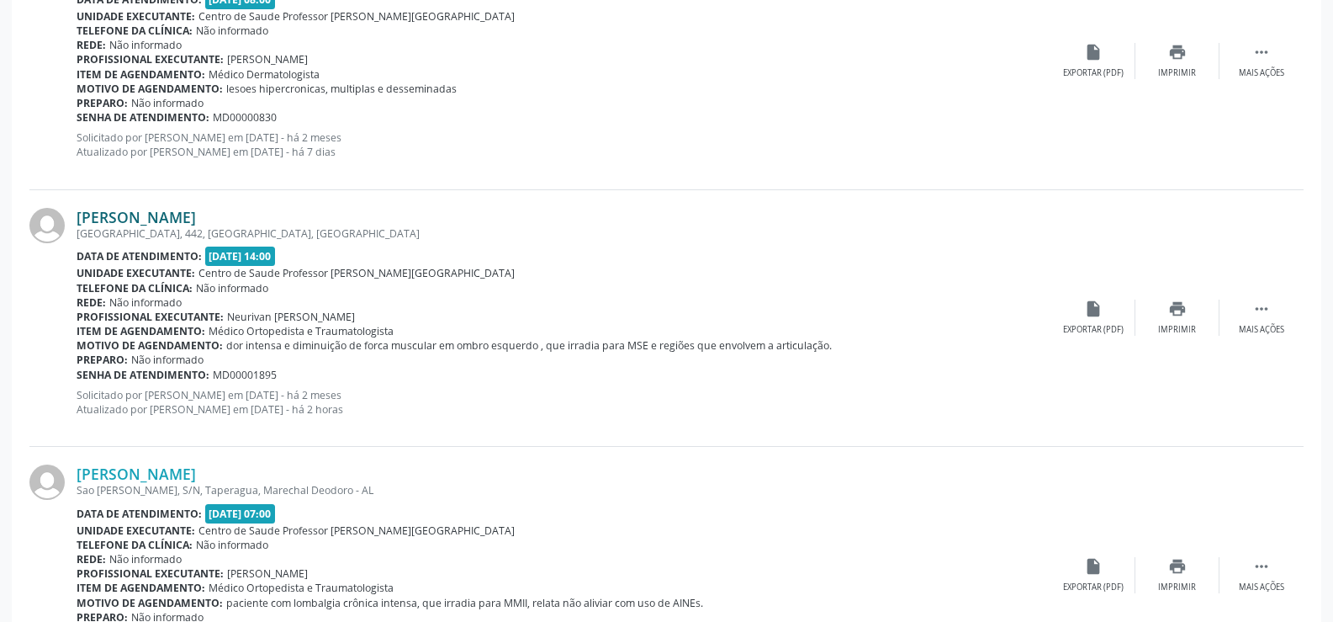
click at [168, 220] on link "[PERSON_NAME]" at bounding box center [136, 217] width 119 height 19
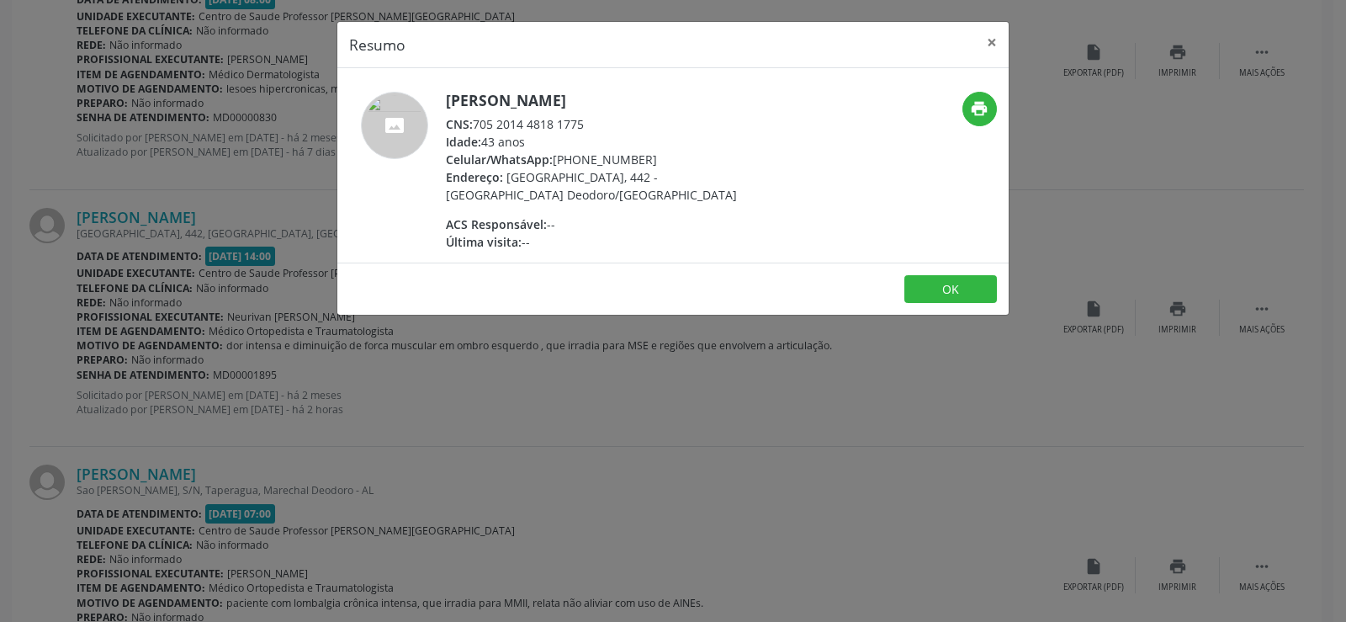
click at [475, 123] on div "CNS: 705 2014 4818 1775" at bounding box center [609, 124] width 327 height 18
click at [479, 123] on div "CNS: 705 2014 4818 1775" at bounding box center [609, 124] width 327 height 18
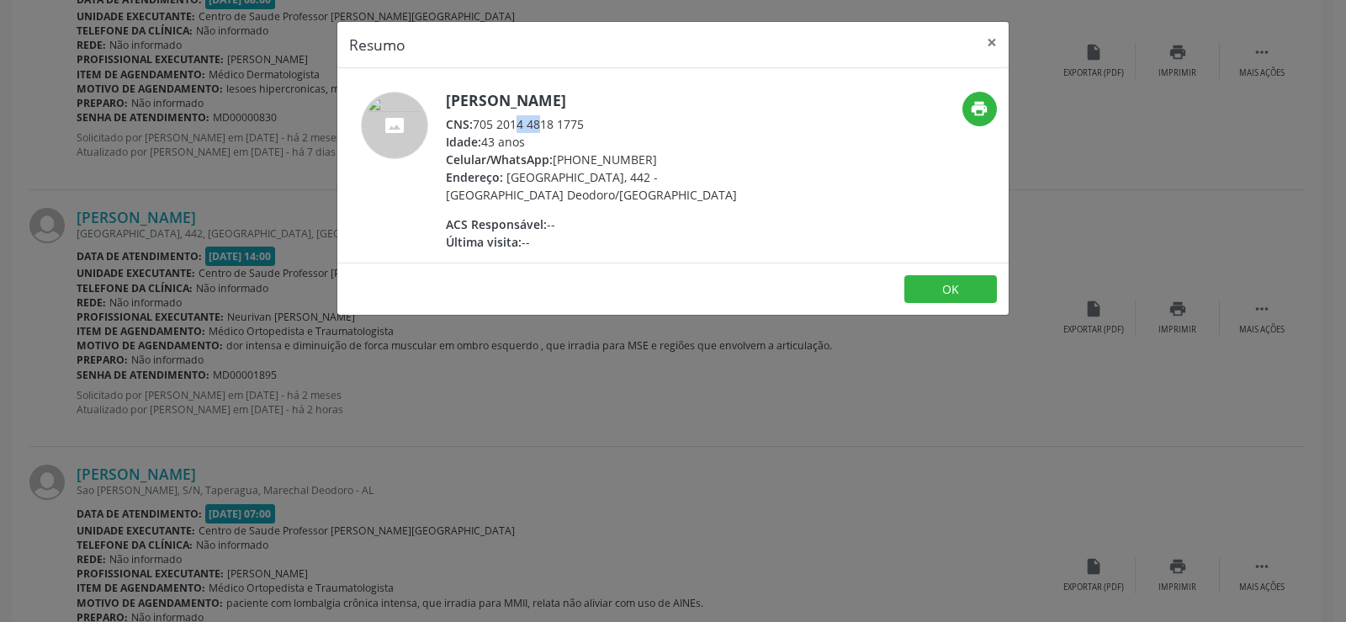
click at [495, 125] on div "CNS: 705 2014 4818 1775" at bounding box center [609, 124] width 327 height 18
drag, startPoint x: 476, startPoint y: 123, endPoint x: 592, endPoint y: 121, distance: 116.1
click at [592, 121] on div "CNS: 705 2014 4818 1775" at bounding box center [609, 124] width 327 height 18
copy div "705 2014 4818 1775"
